Goal: Task Accomplishment & Management: Manage account settings

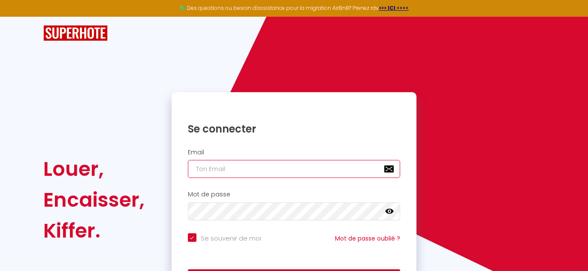
type input "0636782456"
checkbox input "true"
click at [220, 165] on input "0636782456" at bounding box center [294, 169] width 213 height 18
type input "c"
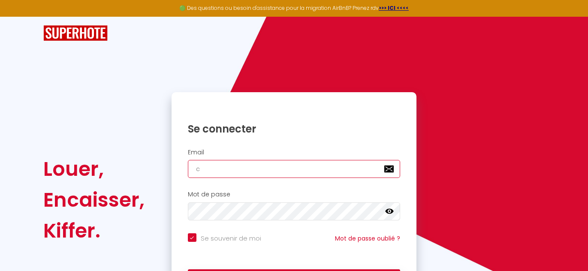
checkbox input "true"
type input "co"
checkbox input "true"
type input "con"
checkbox input "true"
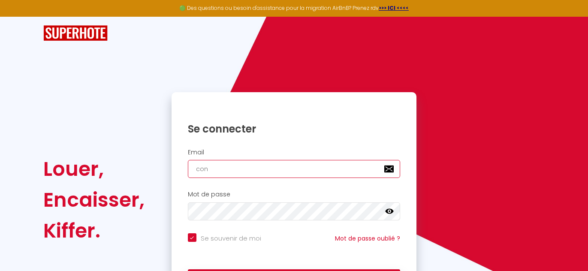
type input "conc"
checkbox input "true"
type input "conci"
checkbox input "true"
type input "concie"
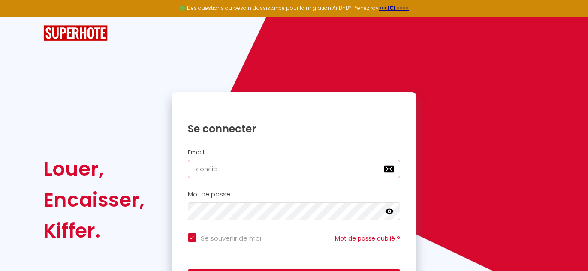
checkbox input "true"
type input "concier"
checkbox input "true"
type input "concierg"
checkbox input "true"
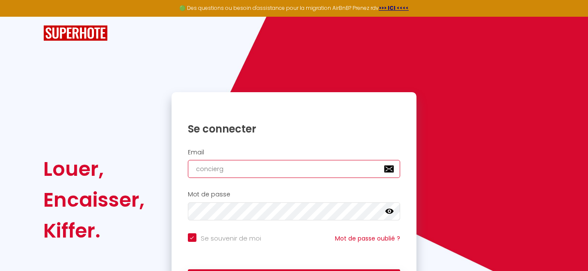
type input "concierge"
checkbox input "true"
type input "concierger"
checkbox input "true"
type input "conciergeri"
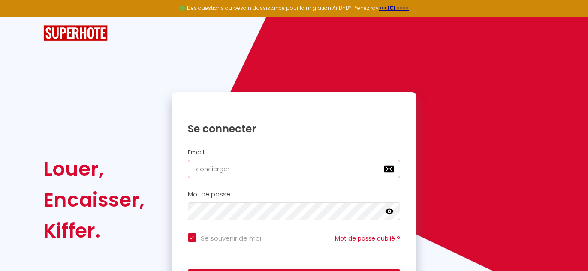
checkbox input "true"
type input "conciergerie"
checkbox input "true"
type input "conciergerie."
checkbox input "true"
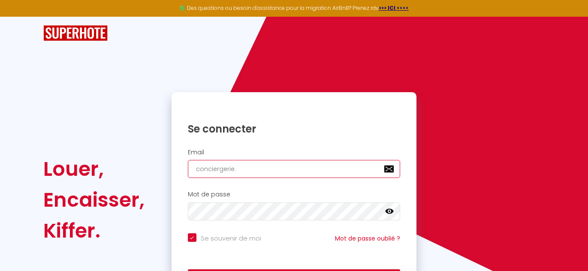
type input "conciergerie.e"
checkbox input "true"
type input "conciergerie.ep"
checkbox input "true"
type input "conciergerie.ep@"
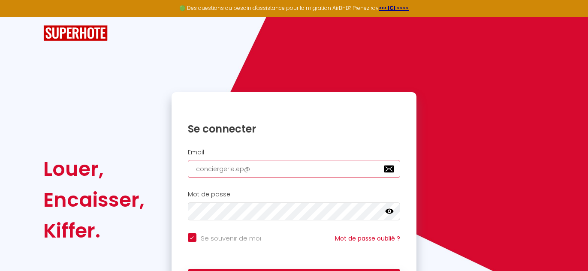
checkbox input "true"
type input "conciergerie.ep@g"
checkbox input "true"
type input "conciergerie.ep@gm"
checkbox input "true"
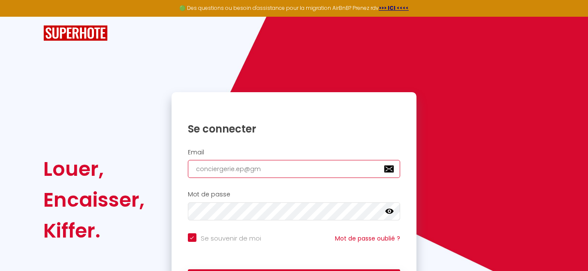
type input "conciergerie.ep@gma"
checkbox input "true"
type input "conciergerie.ep@gmai"
checkbox input "true"
type input "[EMAIL_ADDRESS]"
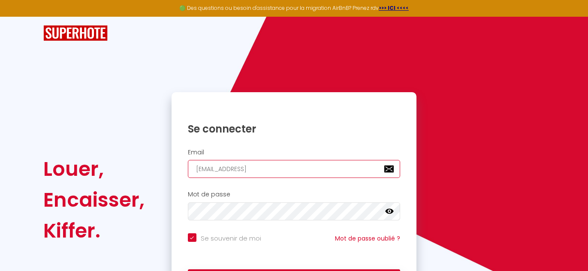
checkbox input "true"
type input "[EMAIL_ADDRESS]."
checkbox input "true"
type input "conciergerie.ep@gmail.c"
checkbox input "true"
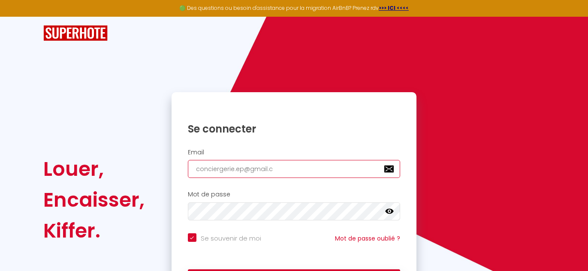
type input "[EMAIL_ADDRESS][DOMAIN_NAME]"
checkbox input "true"
type input "[EMAIL_ADDRESS][DOMAIN_NAME]"
checkbox input "true"
type input "[EMAIL_ADDRESS][DOMAIN_NAME]"
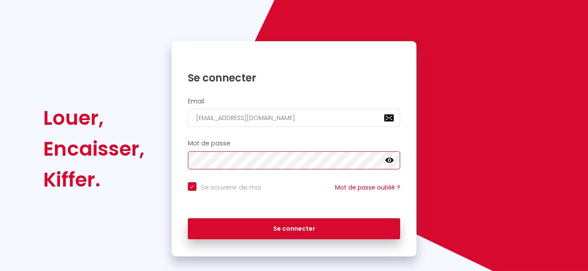
scroll to position [58, 0]
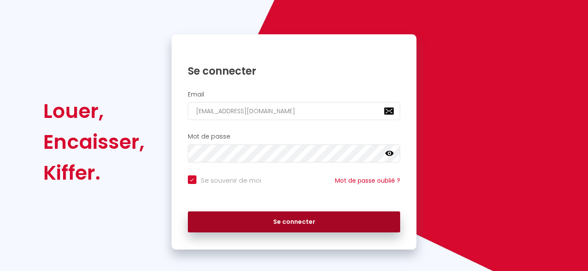
click at [262, 211] on button "Se connecter" at bounding box center [294, 221] width 213 height 21
checkbox input "true"
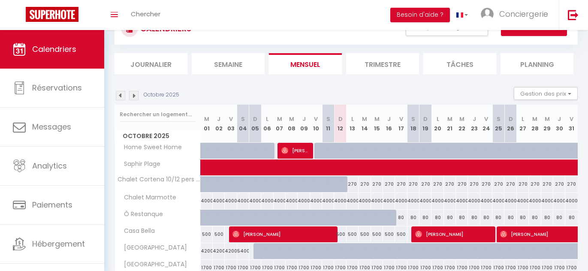
scroll to position [75, 0]
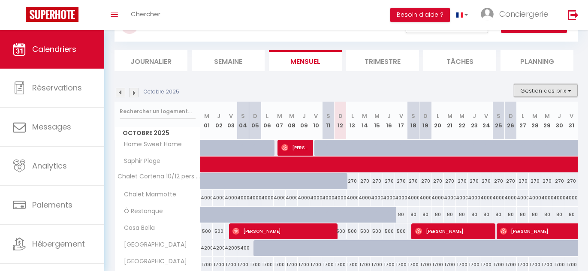
click at [544, 87] on button "Gestion des prix" at bounding box center [545, 90] width 64 height 13
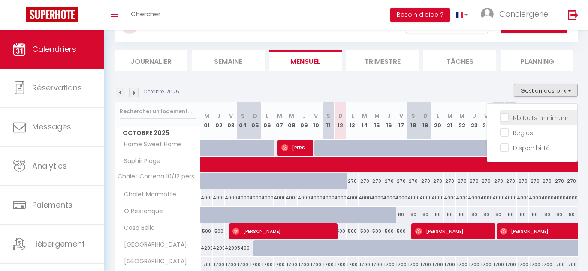
click at [509, 117] on input "Nb Nuits minimum" at bounding box center [538, 117] width 77 height 9
checkbox input "true"
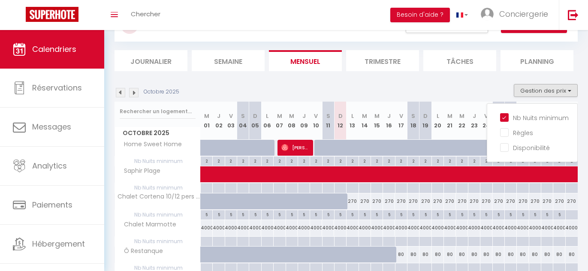
click at [455, 92] on div "Octobre 2025 Gestion des prix Nb Nuits minimum Règles Disponibilité" at bounding box center [345, 93] width 463 height 18
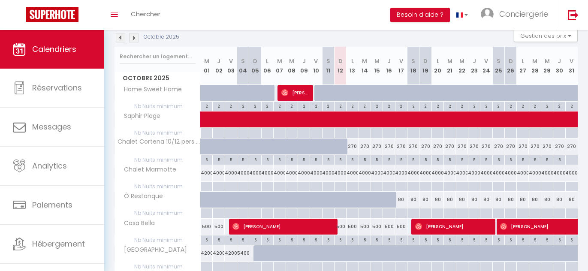
scroll to position [131, 0]
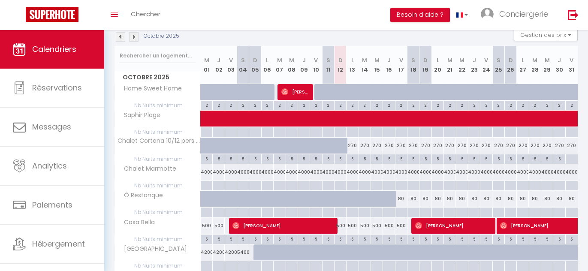
click at [342, 187] on div at bounding box center [340, 186] width 12 height 10
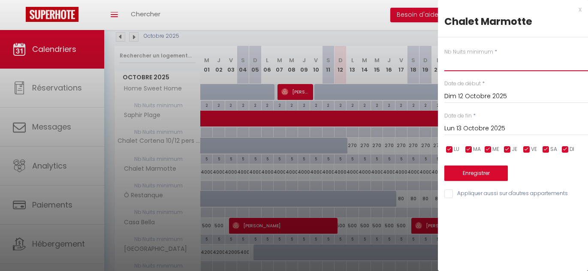
click at [477, 63] on input "text" at bounding box center [516, 63] width 144 height 15
type input "7"
click at [478, 125] on input "Lun 13 Octobre 2025" at bounding box center [516, 128] width 144 height 11
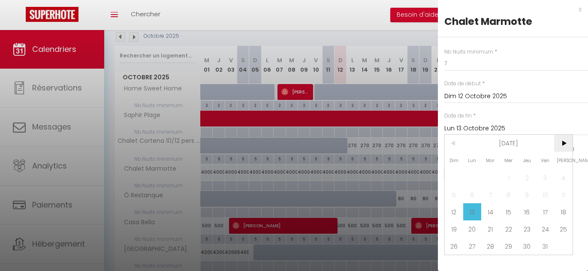
click at [560, 145] on span ">" at bounding box center [563, 143] width 18 height 17
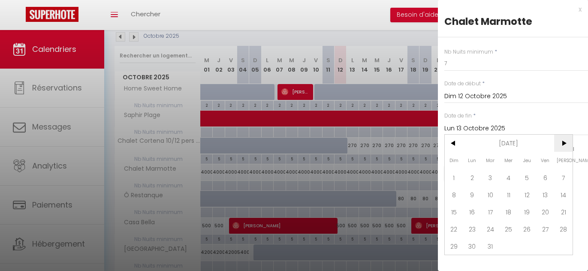
click at [560, 145] on span ">" at bounding box center [563, 143] width 18 height 17
click at [564, 144] on span ">" at bounding box center [563, 143] width 18 height 17
click at [504, 182] on span "1" at bounding box center [508, 177] width 18 height 17
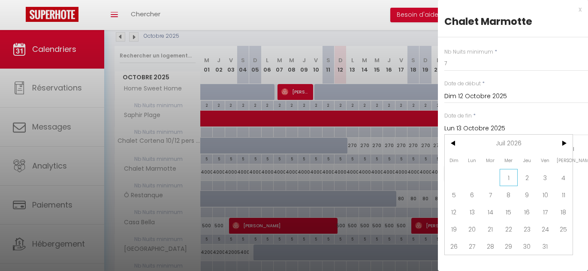
type input "Mer 01 Juillet 2026"
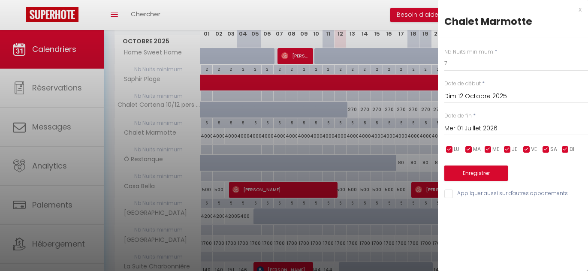
scroll to position [189, 0]
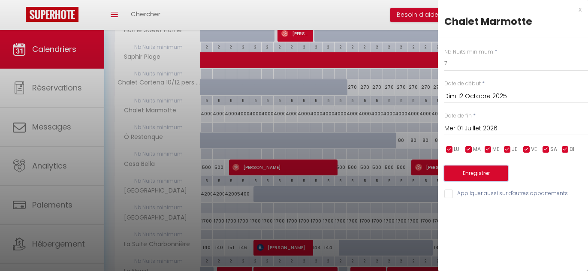
click at [477, 176] on button "Enregistrer" at bounding box center [475, 172] width 63 height 15
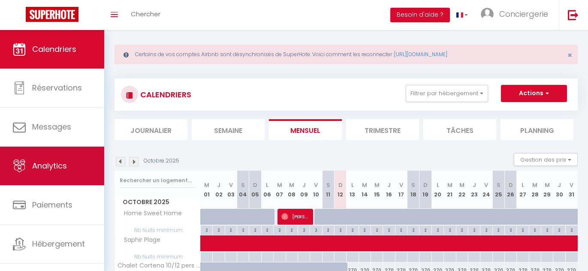
scroll to position [30, 0]
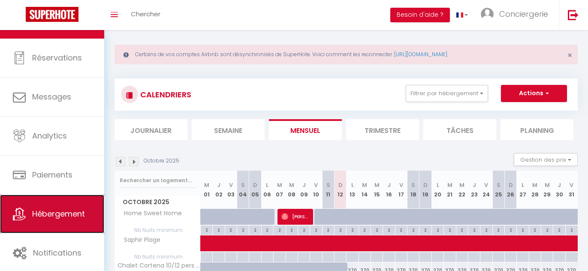
click at [75, 212] on span "Hébergement" at bounding box center [58, 213] width 53 height 11
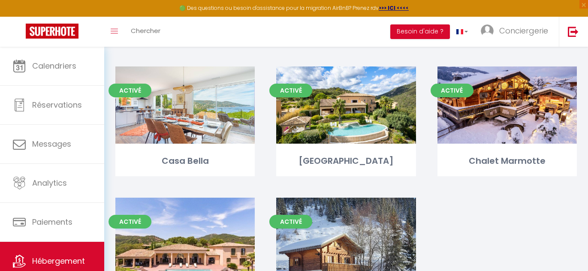
scroll to position [342, 0]
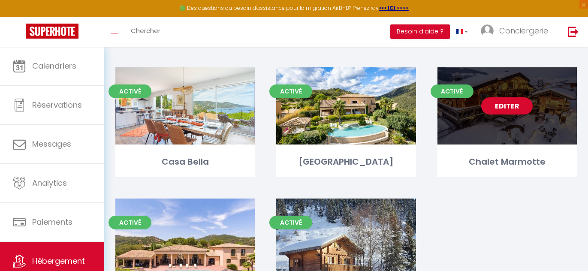
click at [501, 103] on link "Editer" at bounding box center [506, 105] width 51 height 17
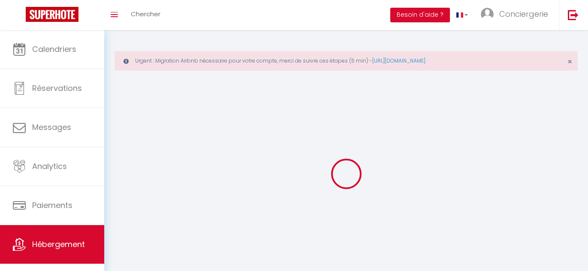
select select
select select "28"
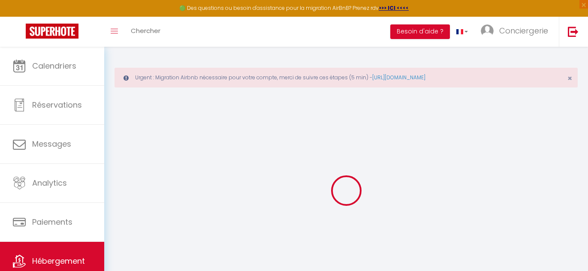
select select
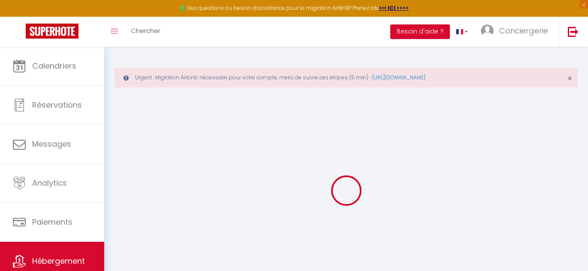
select select
checkbox input "false"
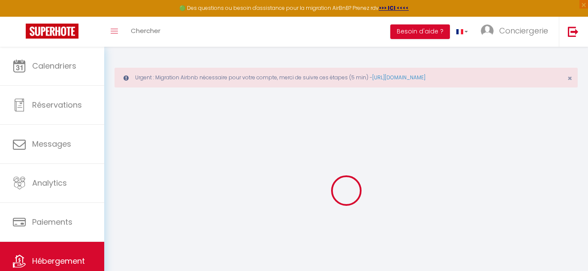
select select
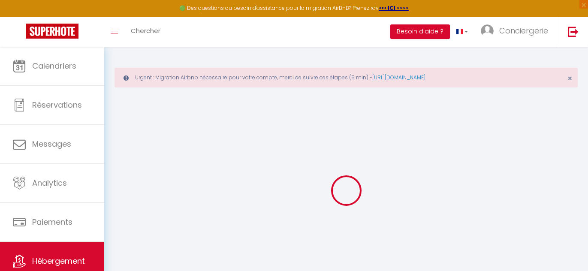
select select
checkbox input "false"
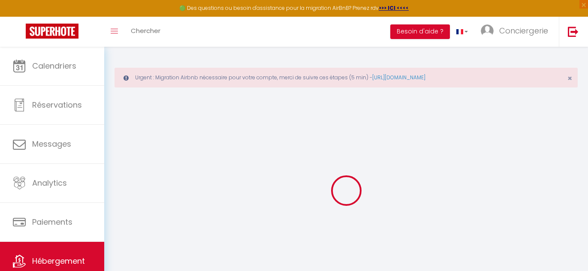
checkbox input "false"
select select
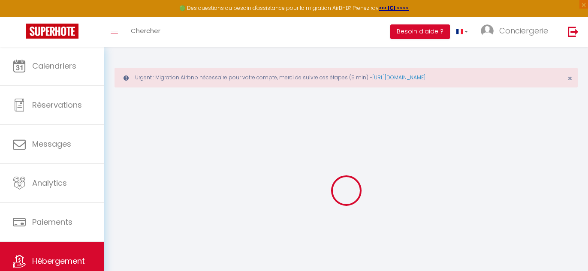
select select
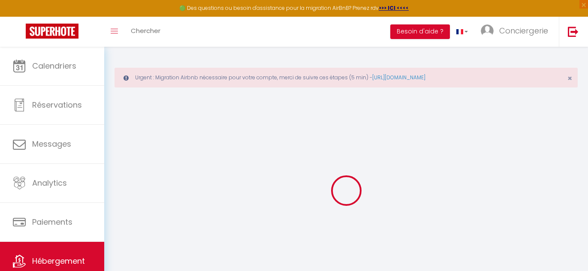
checkbox input "false"
select select
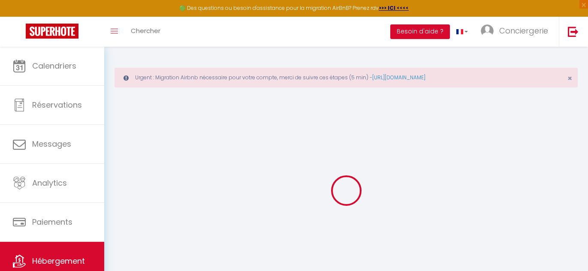
select select
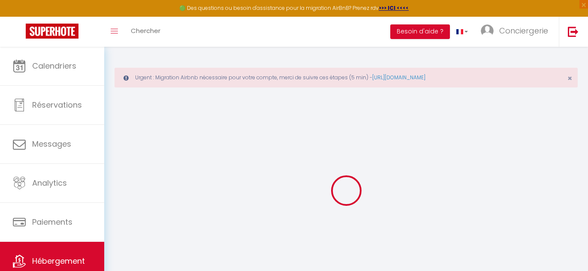
select select
checkbox input "false"
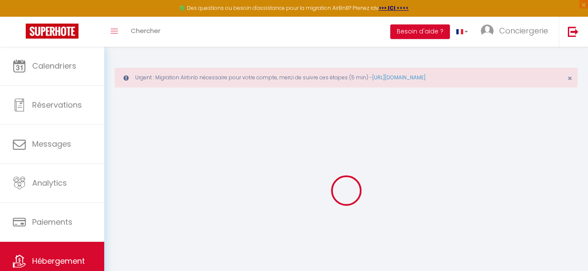
checkbox input "false"
select select
type input "Chalet Marmotte"
type input "Conciergerie"
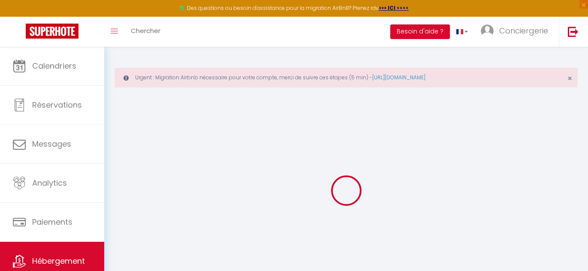
type input "Exclusive Properties"
type input "[STREET_ADDRESS][PERSON_NAME]"
type input "69006"
type input "[GEOGRAPHIC_DATA]"
select select "houses"
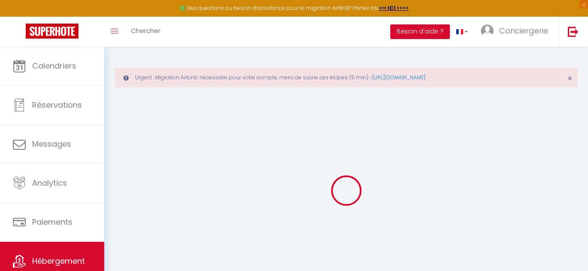
select select "14"
select select "6"
type input "4500"
type input "15000"
select select
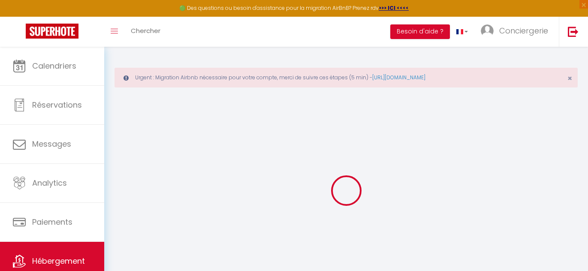
select select
type input "[STREET_ADDRESS]"
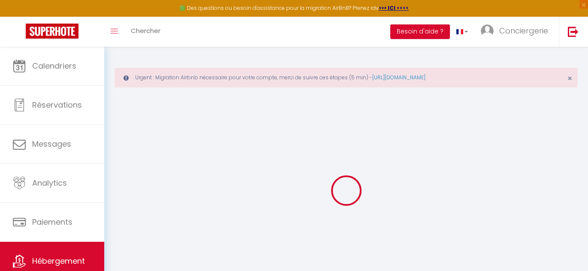
type input "74120"
type input "Megève"
type input "[EMAIL_ADDRESS][DOMAIN_NAME]"
select select
checkbox input "false"
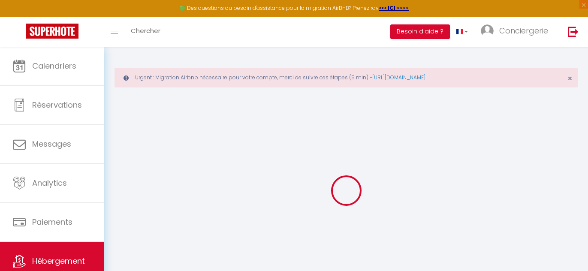
checkbox input "false"
type input "0"
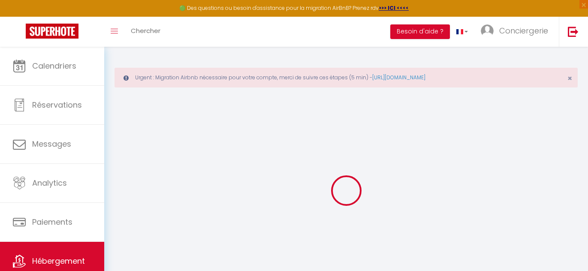
type input "0"
select select "cottage"
select select
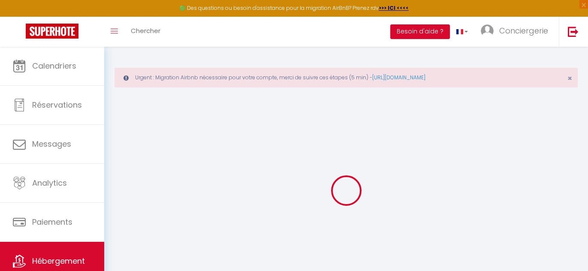
select select
checkbox input "false"
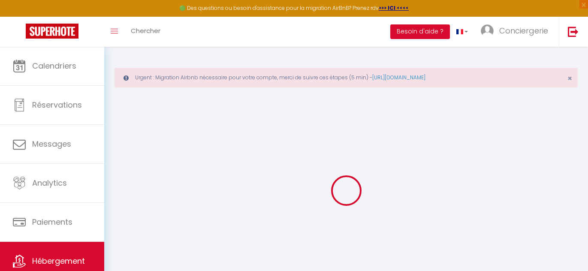
checkbox input "false"
select select
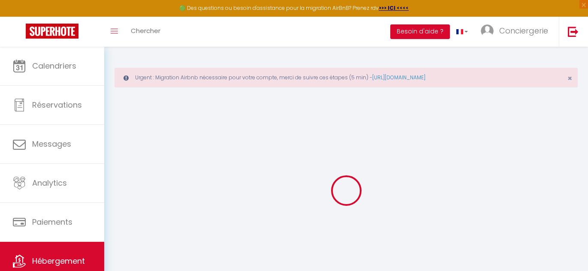
select select
checkbox input "false"
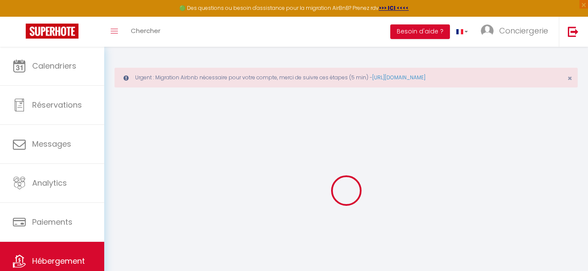
checkbox input "false"
select select
checkbox input "false"
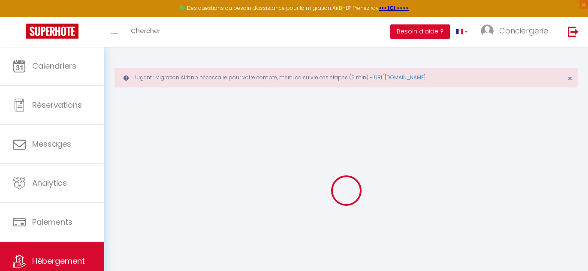
checkbox input "false"
select select "14:00"
select select
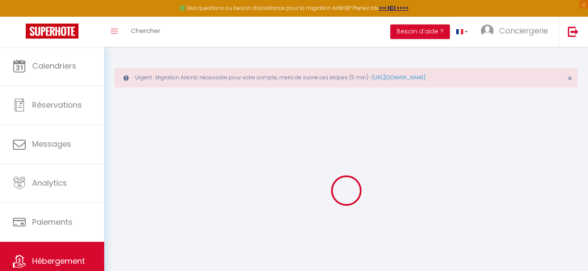
select select "11:00"
select select "30"
select select "120"
select select
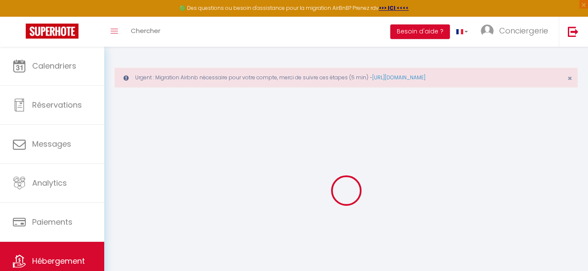
checkbox input "false"
select select
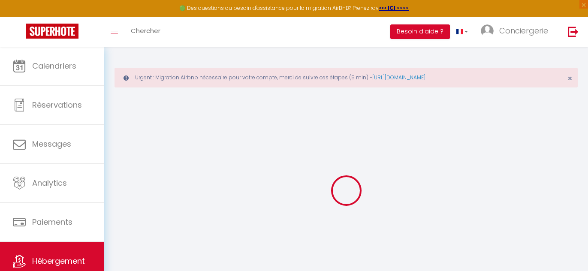
select select
checkbox input "false"
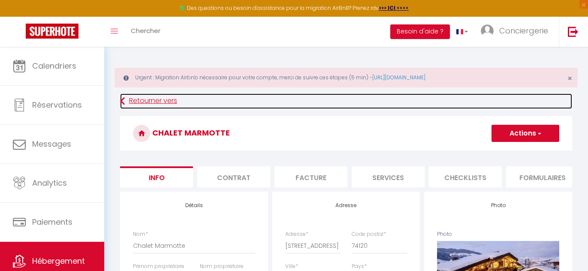
click at [133, 102] on link "Retourner vers" at bounding box center [346, 100] width 452 height 15
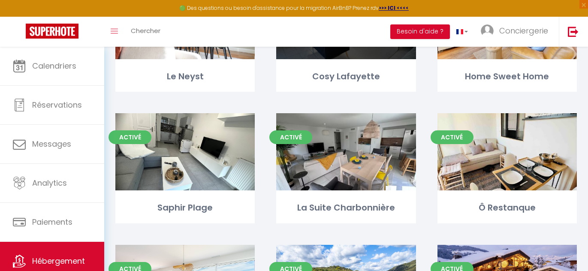
scroll to position [165, 0]
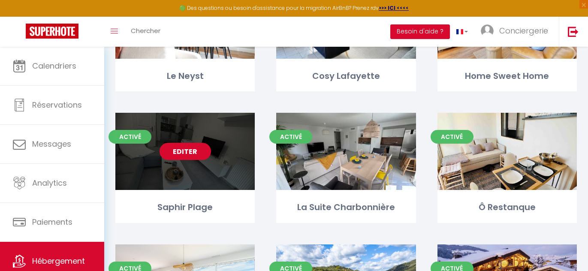
click at [198, 152] on link "Editer" at bounding box center [184, 151] width 51 height 17
select select "3"
select select "2"
select select "1"
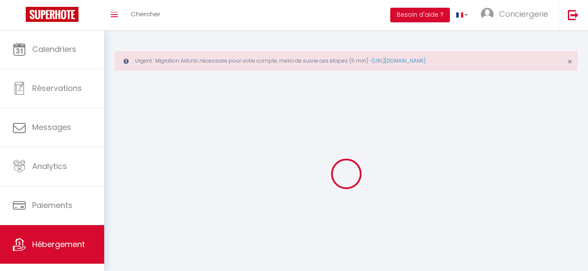
select select
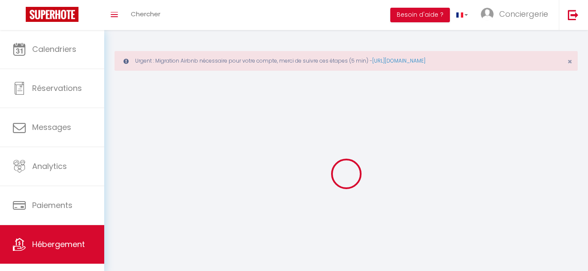
select select "1"
select select
checkbox input "false"
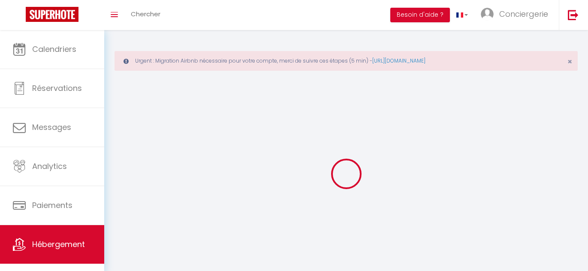
checkbox input "false"
select select "28"
select select
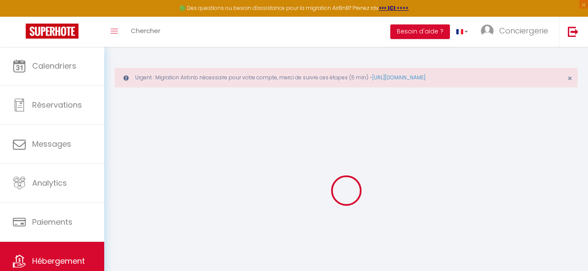
select select
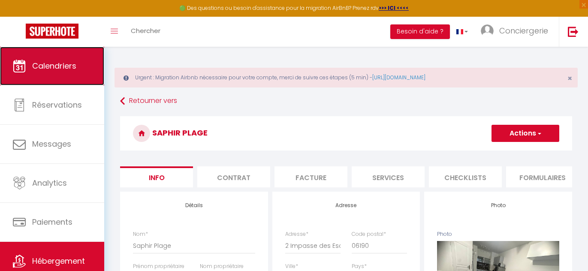
click at [56, 76] on link "Calendriers" at bounding box center [52, 66] width 104 height 39
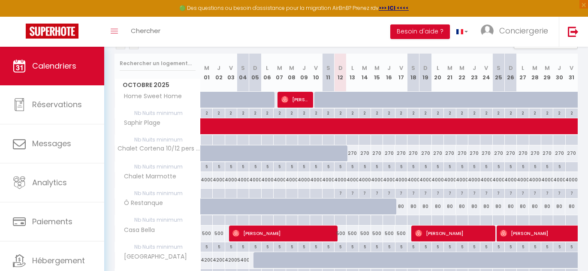
scroll to position [144, 0]
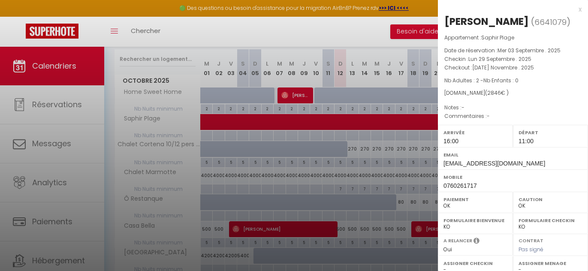
click at [318, 127] on div at bounding box center [294, 135] width 588 height 271
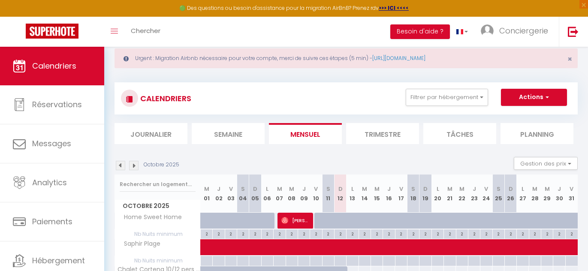
scroll to position [0, 0]
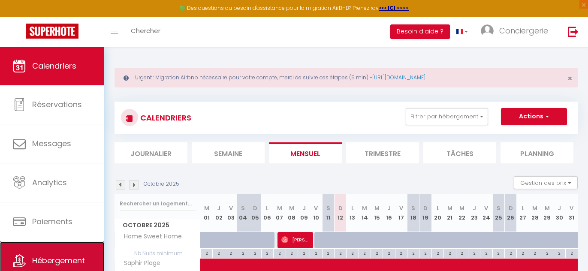
click at [60, 258] on span "Hébergement" at bounding box center [58, 260] width 53 height 11
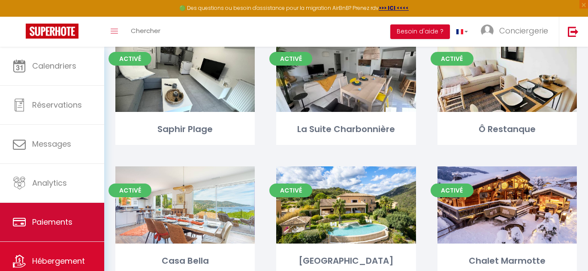
scroll to position [256, 0]
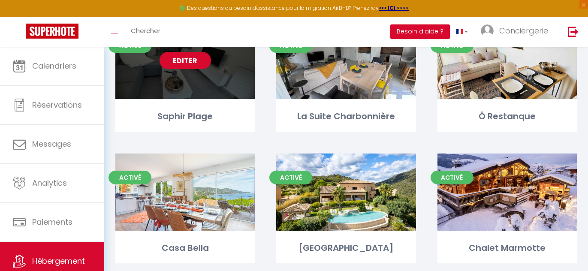
click at [192, 62] on link "Editer" at bounding box center [184, 60] width 51 height 17
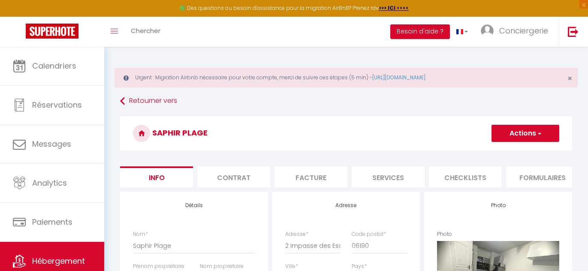
click at [526, 129] on button "Actions" at bounding box center [525, 133] width 68 height 17
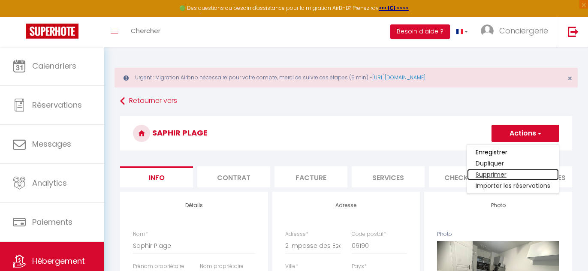
click at [491, 174] on link "Supprimer" at bounding box center [513, 174] width 92 height 11
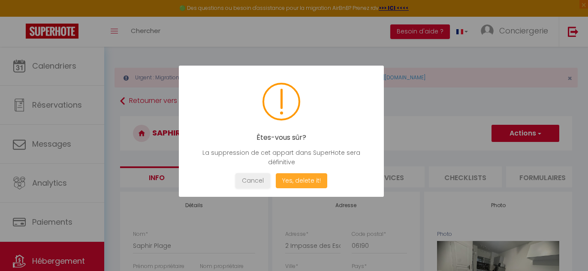
click at [293, 180] on button "Yes, delete it!" at bounding box center [301, 180] width 51 height 15
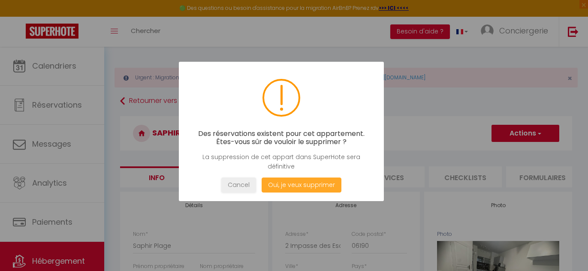
click at [286, 182] on button "Oui, je veux supprimer" at bounding box center [301, 184] width 80 height 15
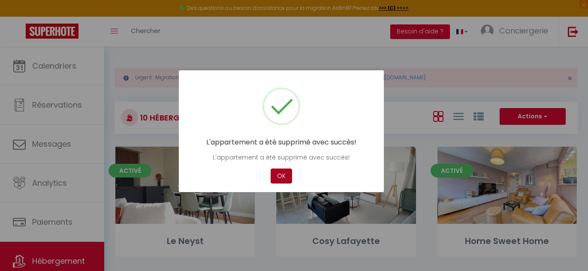
click at [281, 178] on button "OK" at bounding box center [280, 175] width 21 height 15
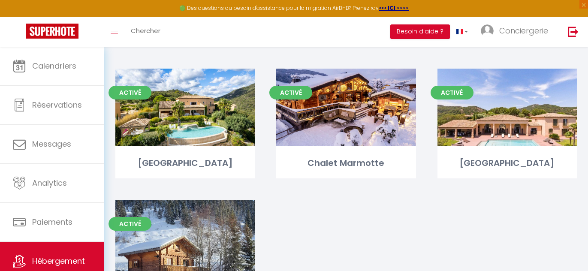
scroll to position [344, 0]
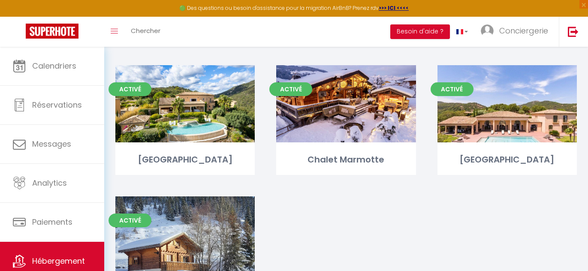
click at [459, 237] on div "Activé Editer Le Neyst Activé Editer Cosy Lafayette Activé Editer Home Sweet Ho…" at bounding box center [346, 71] width 483 height 539
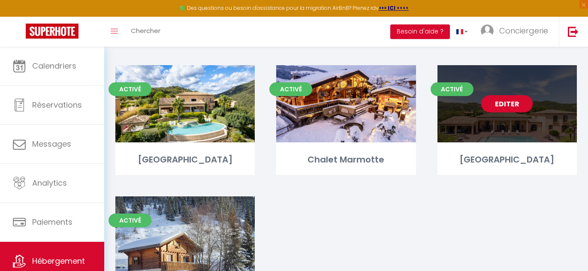
click at [502, 103] on link "Editer" at bounding box center [506, 103] width 51 height 17
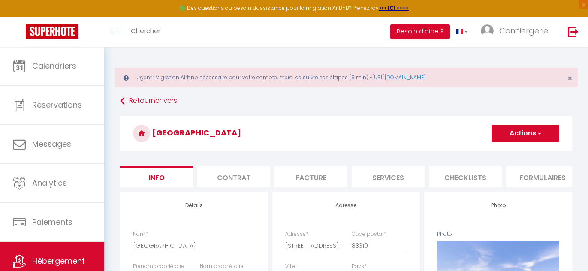
click at [508, 135] on button "Actions" at bounding box center [525, 133] width 68 height 17
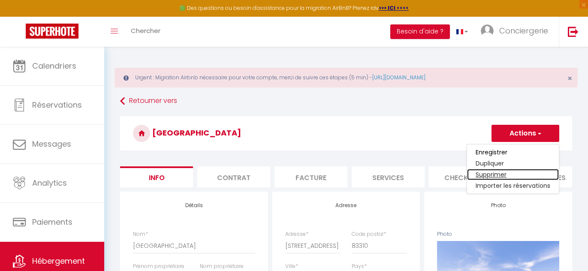
click at [489, 172] on link "Supprimer" at bounding box center [513, 174] width 92 height 11
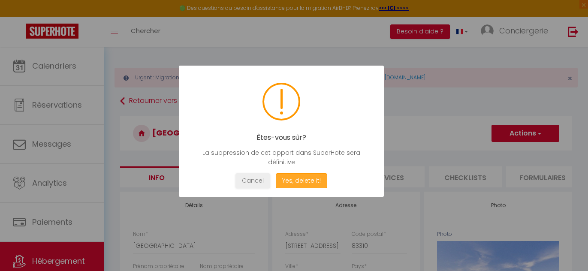
click at [294, 185] on button "Yes, delete it!" at bounding box center [301, 180] width 51 height 15
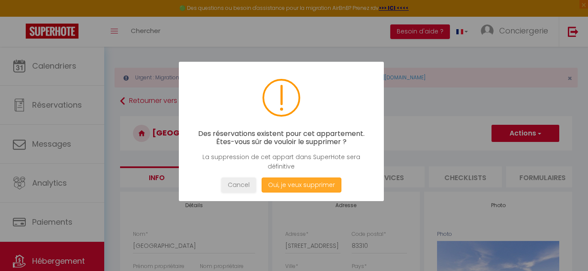
click at [292, 185] on button "Oui, je veux supprimer" at bounding box center [301, 184] width 80 height 15
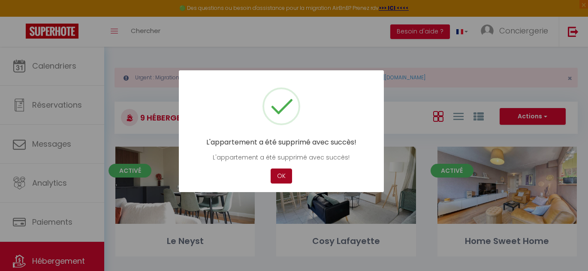
click at [279, 174] on button "OK" at bounding box center [280, 175] width 21 height 15
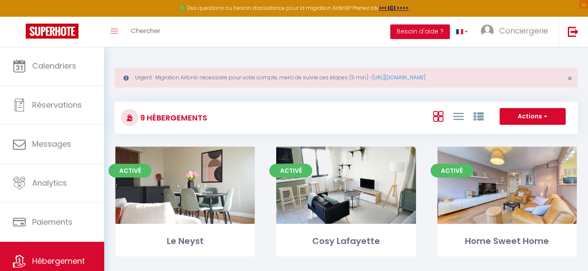
click at [336, 44] on div "Toggle menubar Chercher BUTTON Besoin d'aide ? Conciergerie Paramètres Équipe" at bounding box center [321, 32] width 519 height 30
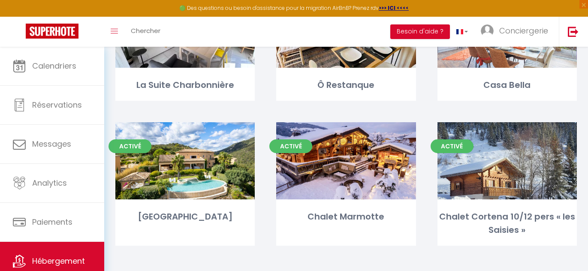
scroll to position [293, 0]
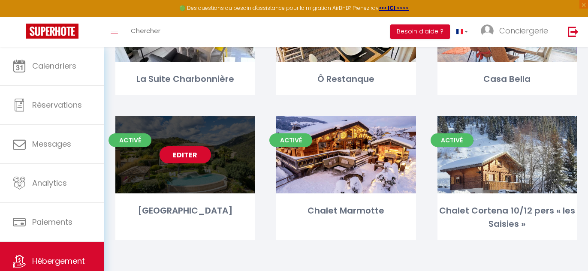
click at [193, 156] on link "Editer" at bounding box center [184, 154] width 51 height 17
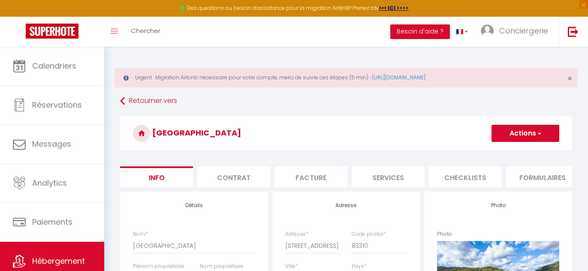
click at [497, 131] on button "Actions" at bounding box center [525, 133] width 68 height 17
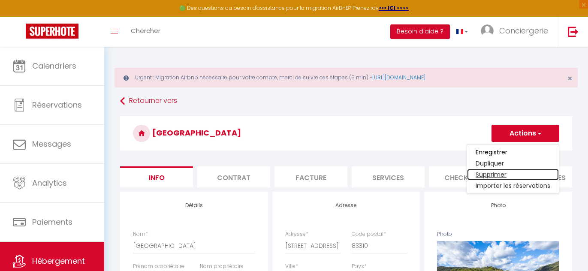
click at [479, 172] on link "Supprimer" at bounding box center [513, 174] width 92 height 11
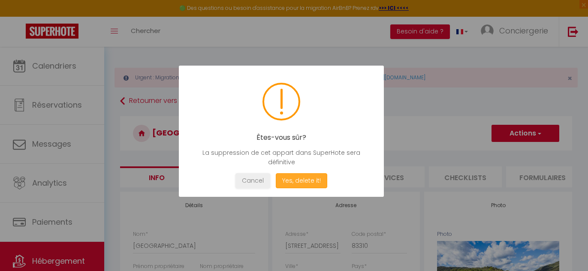
click at [312, 180] on button "Yes, delete it!" at bounding box center [301, 180] width 51 height 15
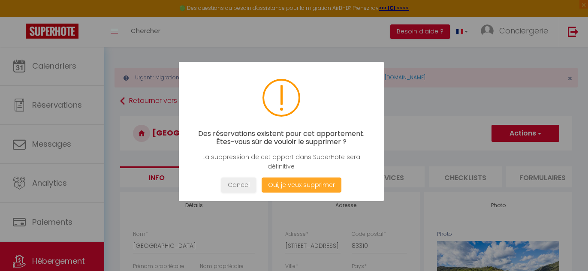
click at [302, 188] on button "Oui, je veux supprimer" at bounding box center [301, 184] width 80 height 15
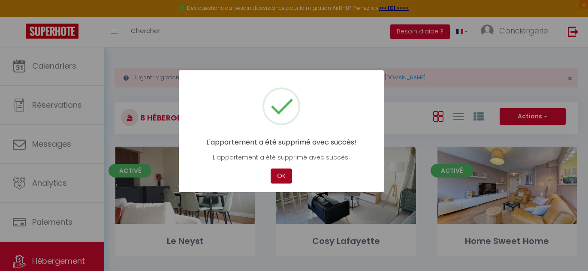
click at [281, 176] on button "OK" at bounding box center [280, 175] width 21 height 15
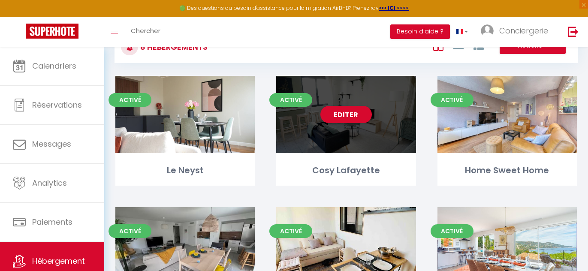
scroll to position [293, 0]
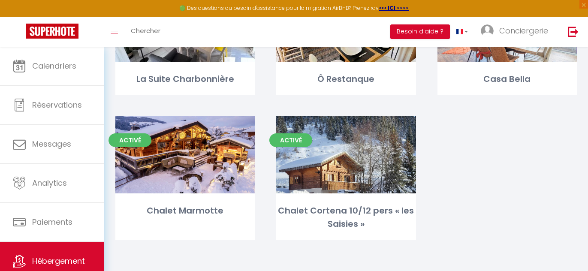
click at [441, 172] on div "Activé Editer Le Neyst Activé Editer Cosy Lafayette Activé Editer Home Sweet Ho…" at bounding box center [346, 57] width 483 height 408
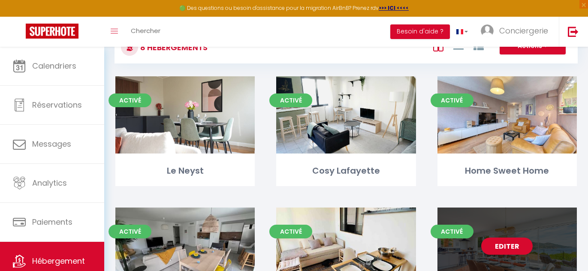
scroll to position [0, 0]
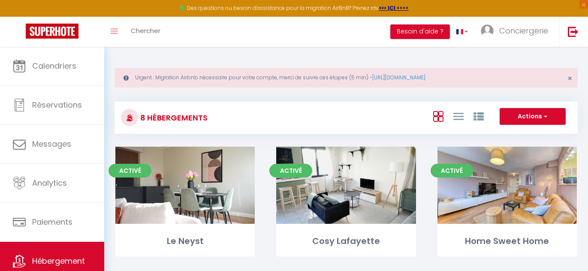
click at [308, 108] on div "Actions Créer un Hébergement Nouveau groupe" at bounding box center [423, 117] width 308 height 19
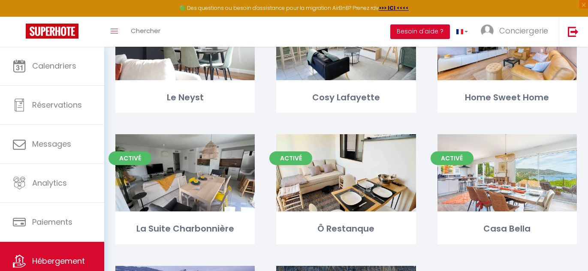
scroll to position [293, 0]
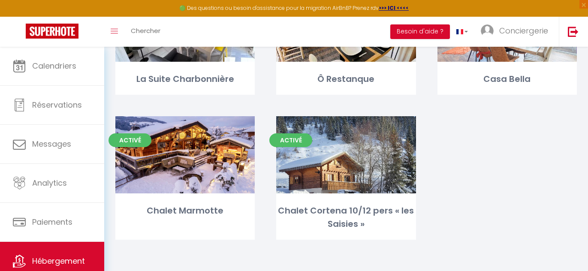
click at [508, 175] on div "Activé Editer Le Neyst Activé Editer Cosy Lafayette Activé Editer Home Sweet Ho…" at bounding box center [346, 57] width 483 height 408
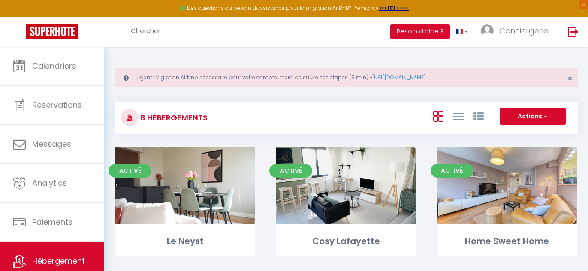
click at [358, 113] on div "Actions Créer un Hébergement Nouveau groupe" at bounding box center [423, 117] width 308 height 19
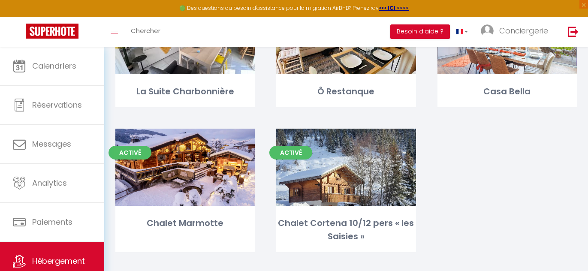
scroll to position [282, 0]
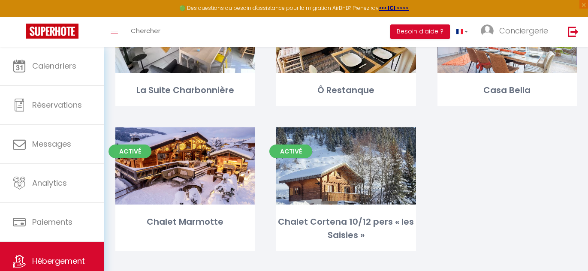
click at [488, 205] on div "Activé Editer Le Neyst Activé Editer Cosy Lafayette Activé Editer Home Sweet Ho…" at bounding box center [346, 69] width 483 height 408
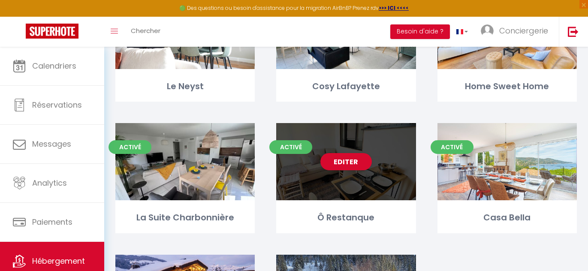
scroll to position [154, 0]
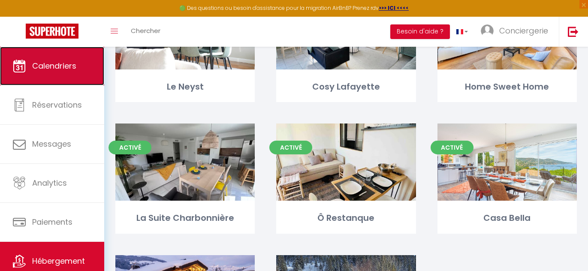
click at [74, 74] on link "Calendriers" at bounding box center [52, 66] width 104 height 39
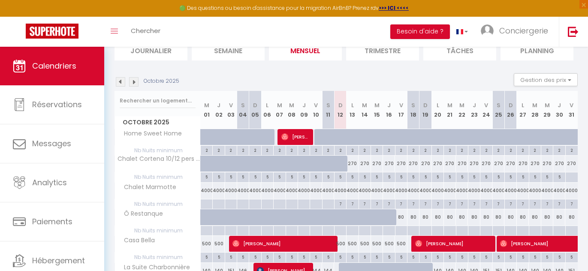
scroll to position [103, 0]
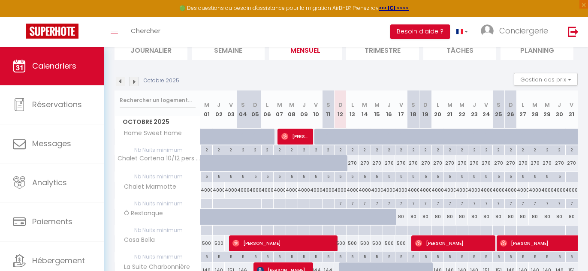
click at [135, 81] on img at bounding box center [133, 81] width 9 height 9
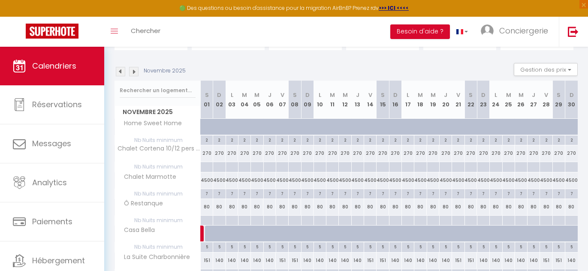
scroll to position [91, 0]
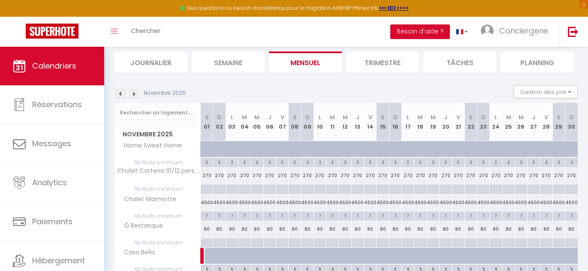
click at [135, 93] on img at bounding box center [133, 93] width 9 height 9
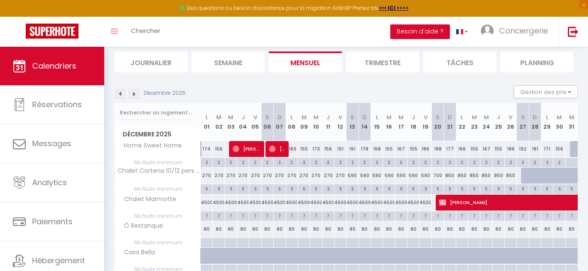
click at [135, 93] on img at bounding box center [133, 93] width 9 height 9
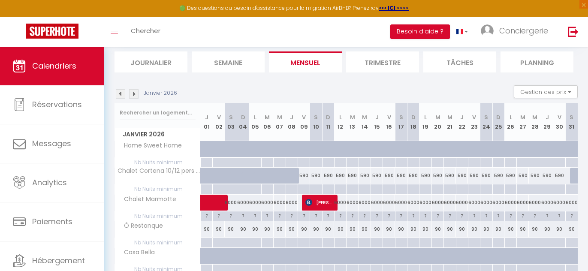
click at [135, 93] on img at bounding box center [133, 93] width 9 height 9
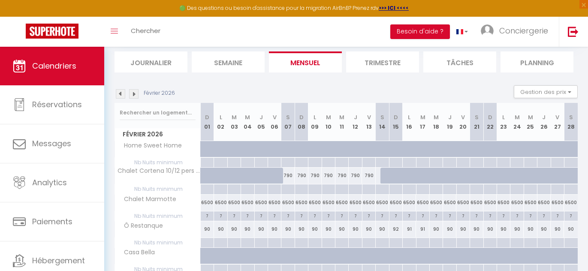
click at [135, 93] on img at bounding box center [133, 93] width 9 height 9
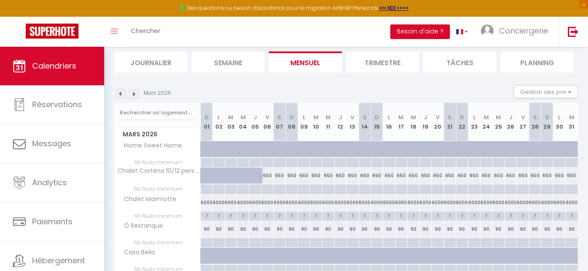
click at [135, 93] on img at bounding box center [133, 93] width 9 height 9
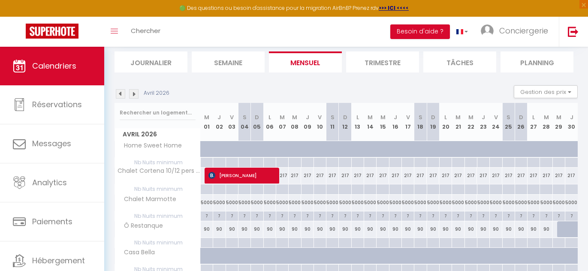
click at [135, 93] on img at bounding box center [133, 93] width 9 height 9
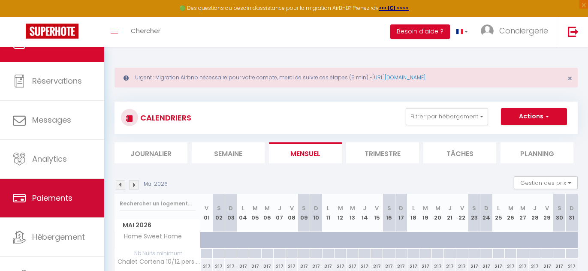
scroll to position [30, 0]
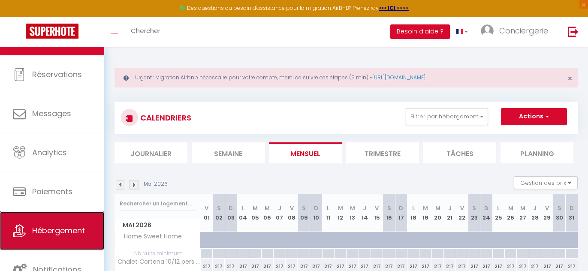
click at [68, 230] on span "Hébergement" at bounding box center [58, 230] width 53 height 11
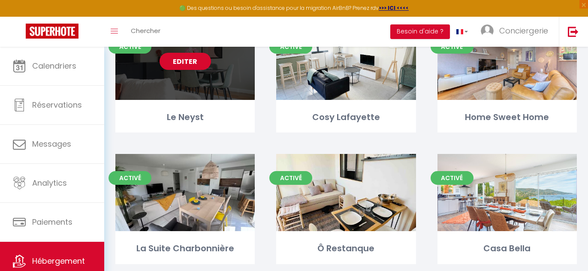
scroll to position [223, 0]
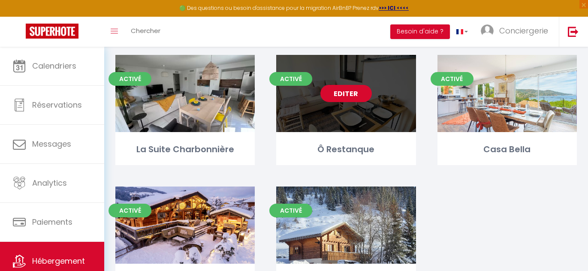
click at [345, 94] on link "Editer" at bounding box center [345, 93] width 51 height 17
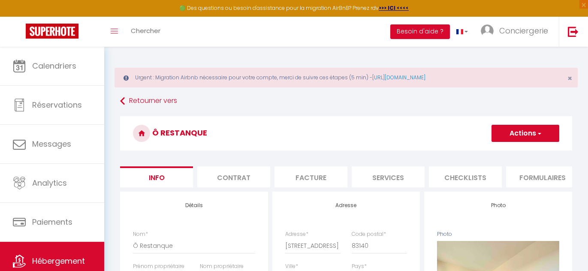
click at [523, 133] on button "Actions" at bounding box center [525, 133] width 68 height 17
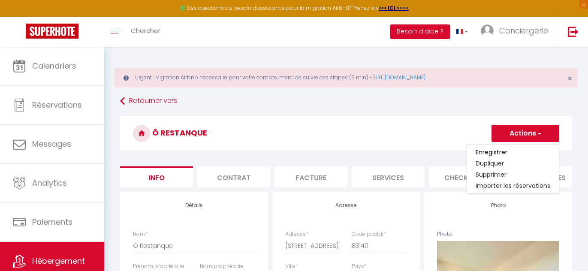
click at [370, 131] on h3 "Ô Restanque" at bounding box center [346, 133] width 452 height 34
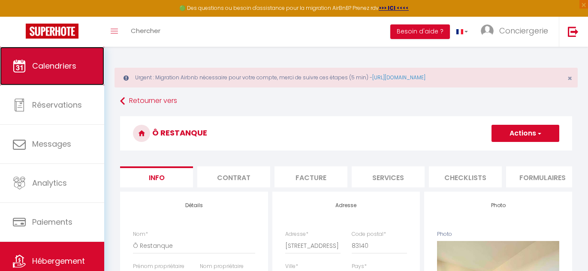
click at [93, 59] on link "Calendriers" at bounding box center [52, 66] width 104 height 39
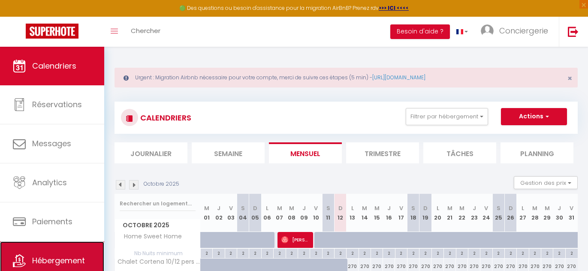
click at [43, 259] on span "Hébergement" at bounding box center [58, 260] width 53 height 11
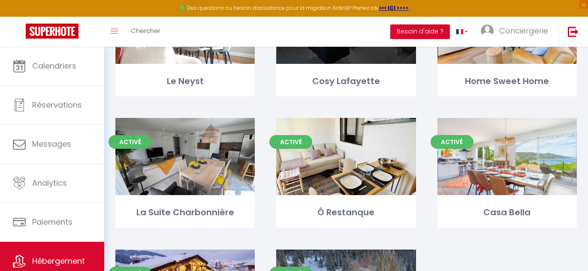
scroll to position [156, 0]
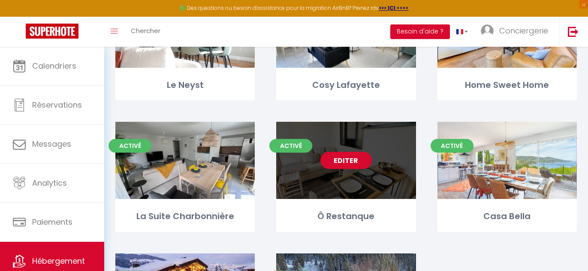
click at [354, 157] on link "Editer" at bounding box center [345, 160] width 51 height 17
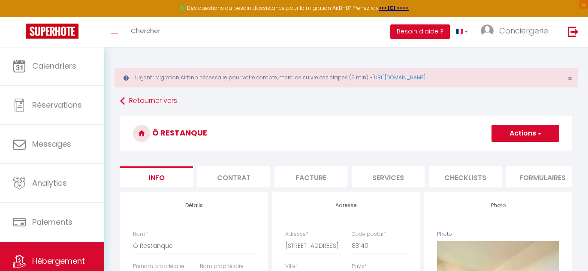
click at [535, 138] on button "Actions" at bounding box center [525, 133] width 68 height 17
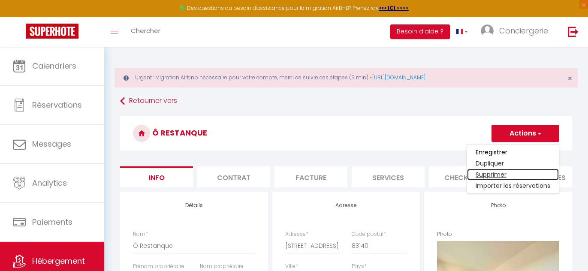
click at [490, 173] on link "Supprimer" at bounding box center [513, 174] width 92 height 11
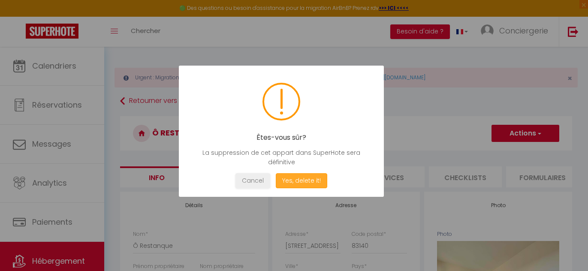
click at [303, 179] on button "Yes, delete it!" at bounding box center [301, 180] width 51 height 15
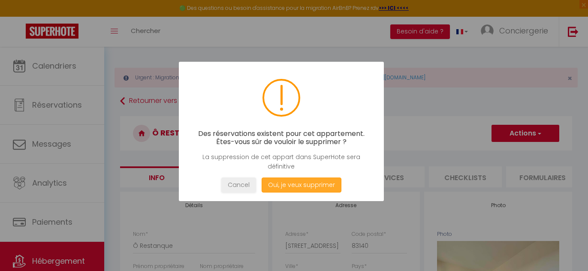
click at [291, 186] on button "Oui, je veux supprimer" at bounding box center [301, 184] width 80 height 15
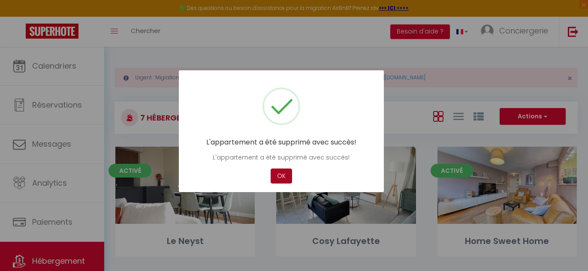
click at [281, 177] on button "OK" at bounding box center [280, 175] width 21 height 15
